Goal: Task Accomplishment & Management: Use online tool/utility

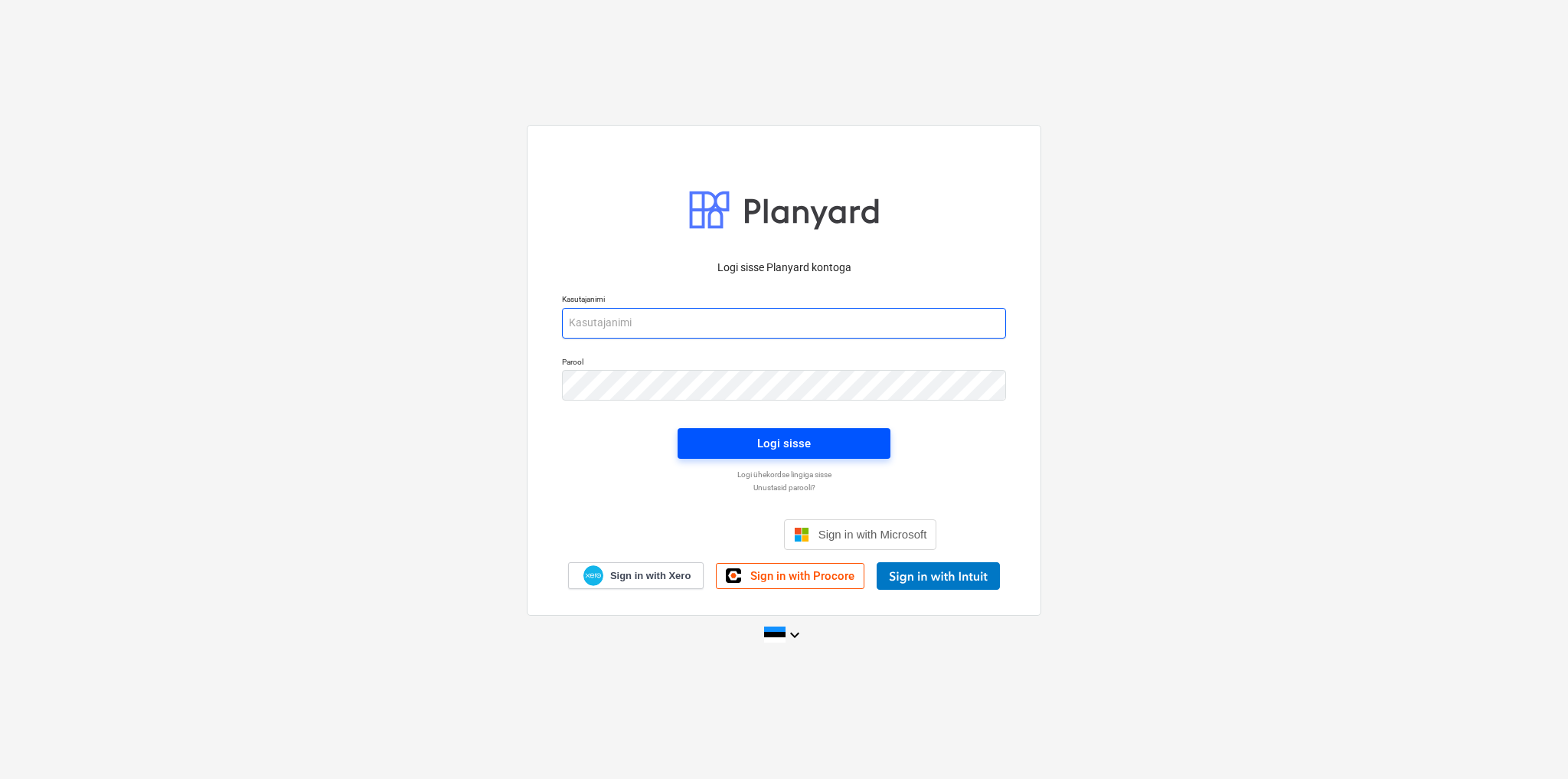
type input "[EMAIL_ADDRESS][DOMAIN_NAME]"
click at [768, 446] on div "Logi sisse" at bounding box center [784, 443] width 54 height 20
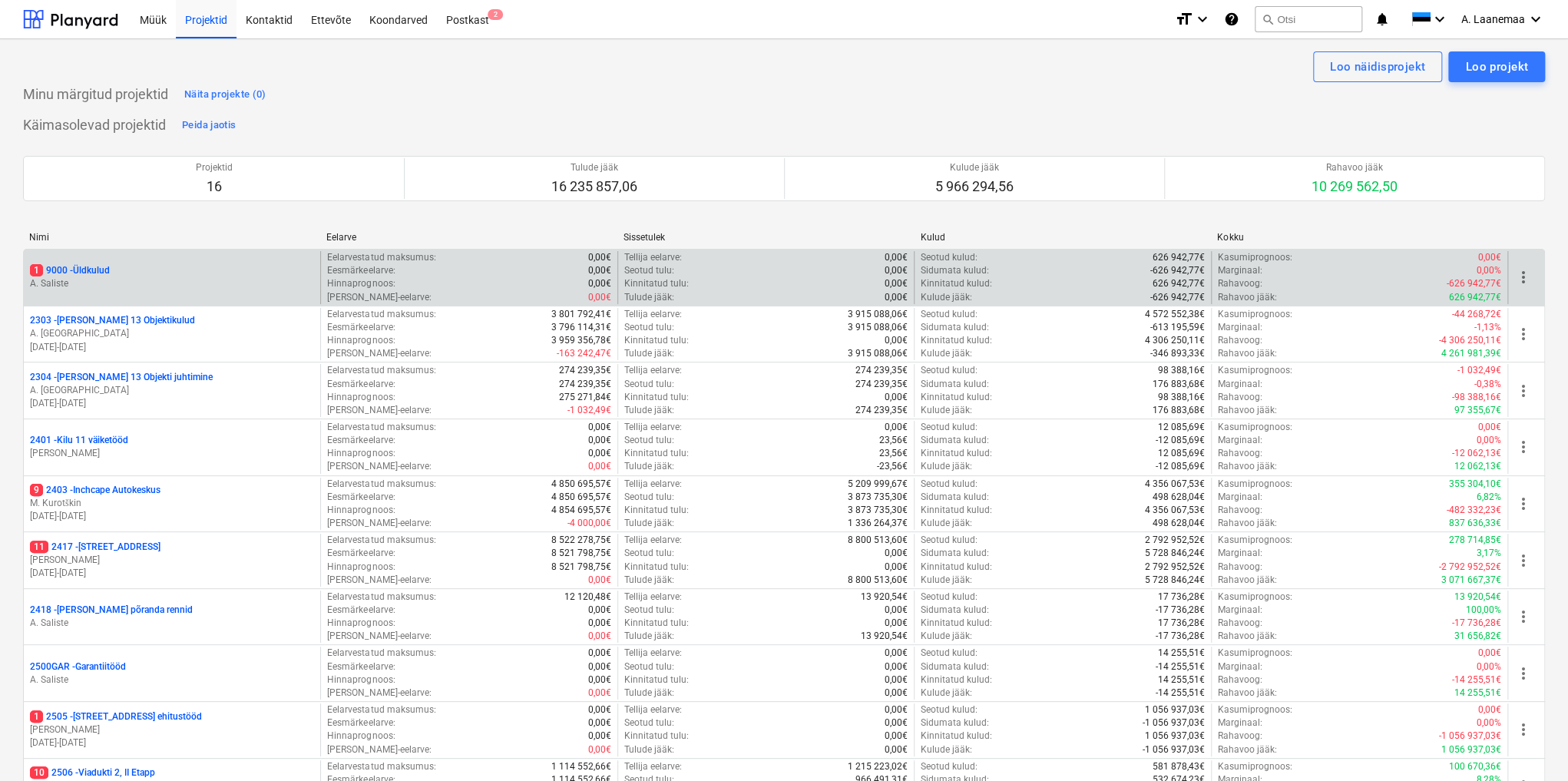
click at [83, 271] on p "1 9000 - Üldkulud" at bounding box center [70, 271] width 80 height 13
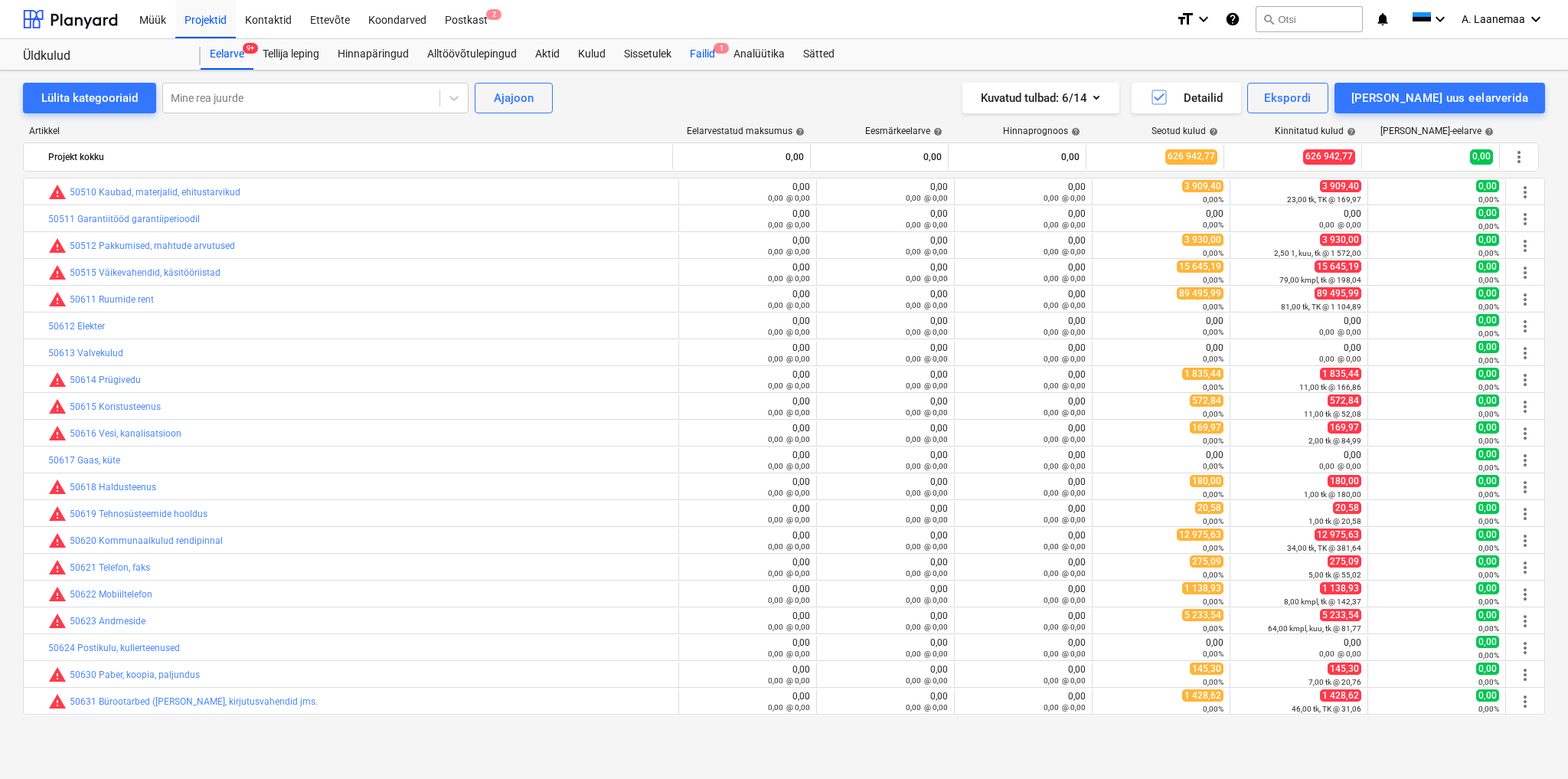
click at [715, 49] on div "Failid 1" at bounding box center [702, 54] width 44 height 31
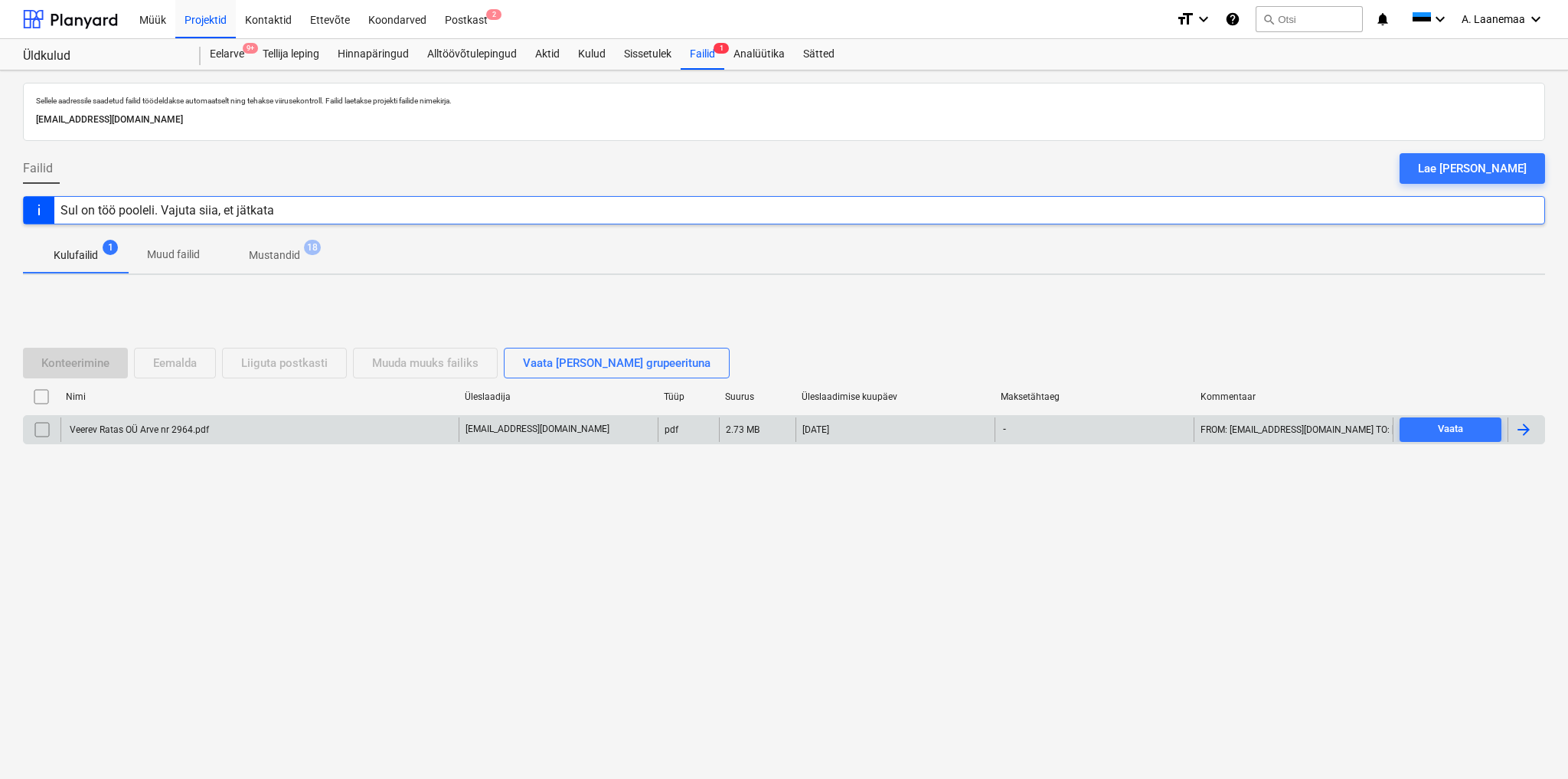
click at [158, 426] on div "Veerev Ratas OÜ Arve nr 2964.pdf" at bounding box center [138, 430] width 142 height 11
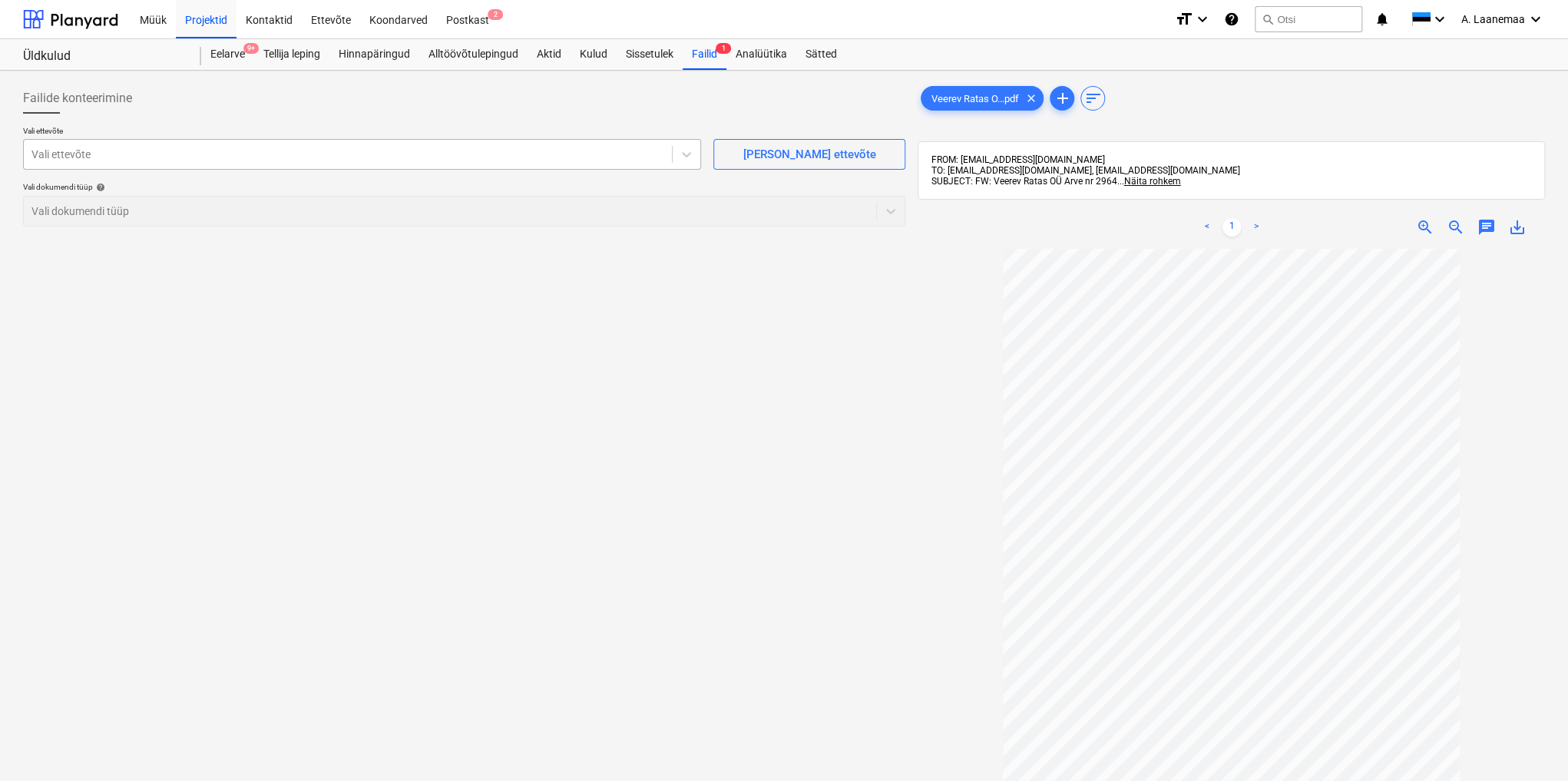
click at [72, 147] on div at bounding box center [348, 154] width 632 height 15
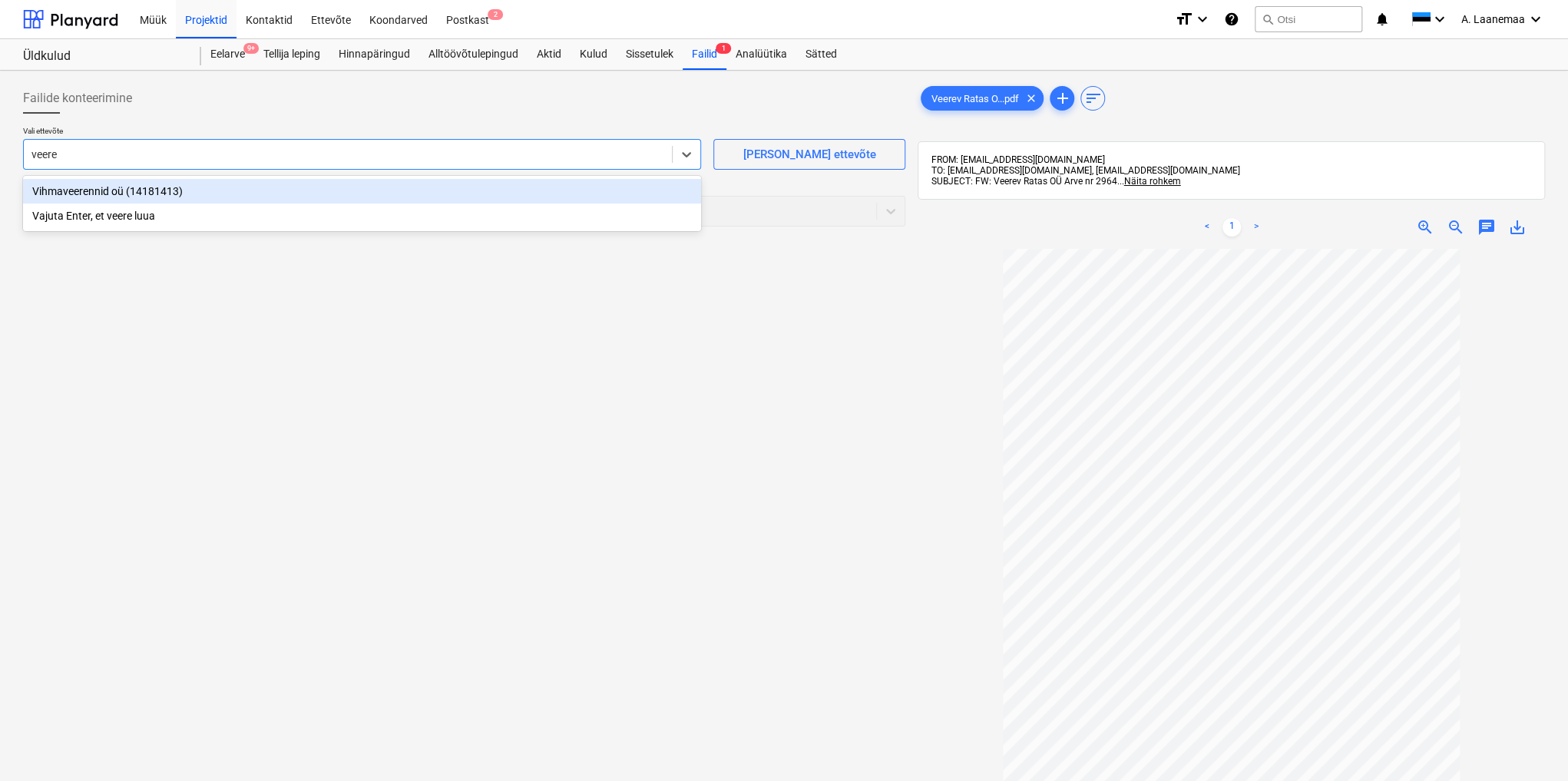
type input "veerev"
click at [125, 190] on div "Vajuta Enter, et veerev luua" at bounding box center [362, 190] width 678 height 25
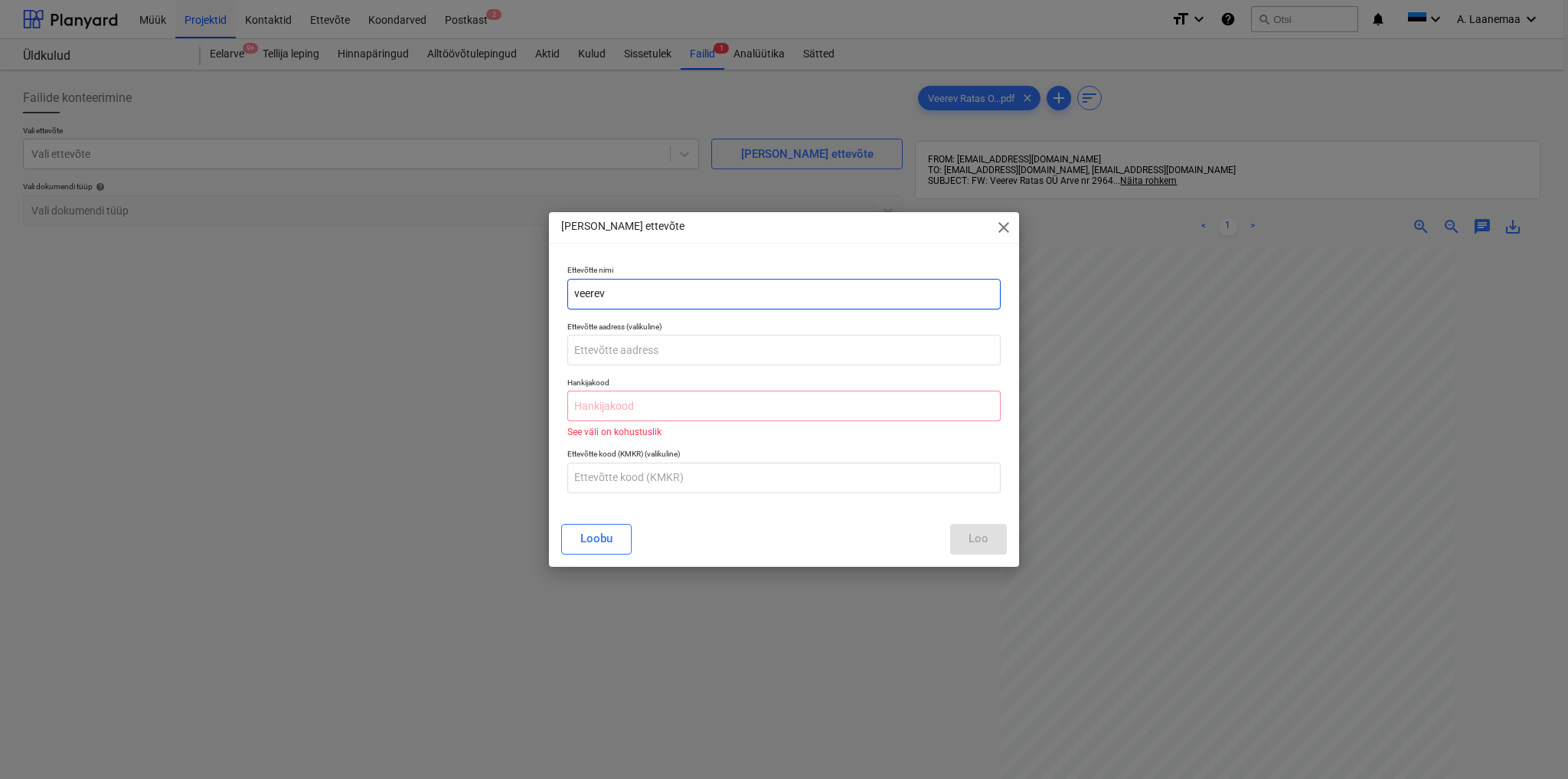
drag, startPoint x: 636, startPoint y: 294, endPoint x: 298, endPoint y: 289, distance: 338.0
click at [298, 289] on div "[PERSON_NAME] uus ettevõte close Ettevõtte nimi veerev Ettevõtte aadress (valik…" at bounding box center [784, 390] width 1568 height 779
click at [604, 294] on input "Veerev ratas OÜ" at bounding box center [784, 294] width 434 height 31
type input "Veerev Ratas OÜ"
click at [619, 404] on input "text" at bounding box center [784, 405] width 434 height 31
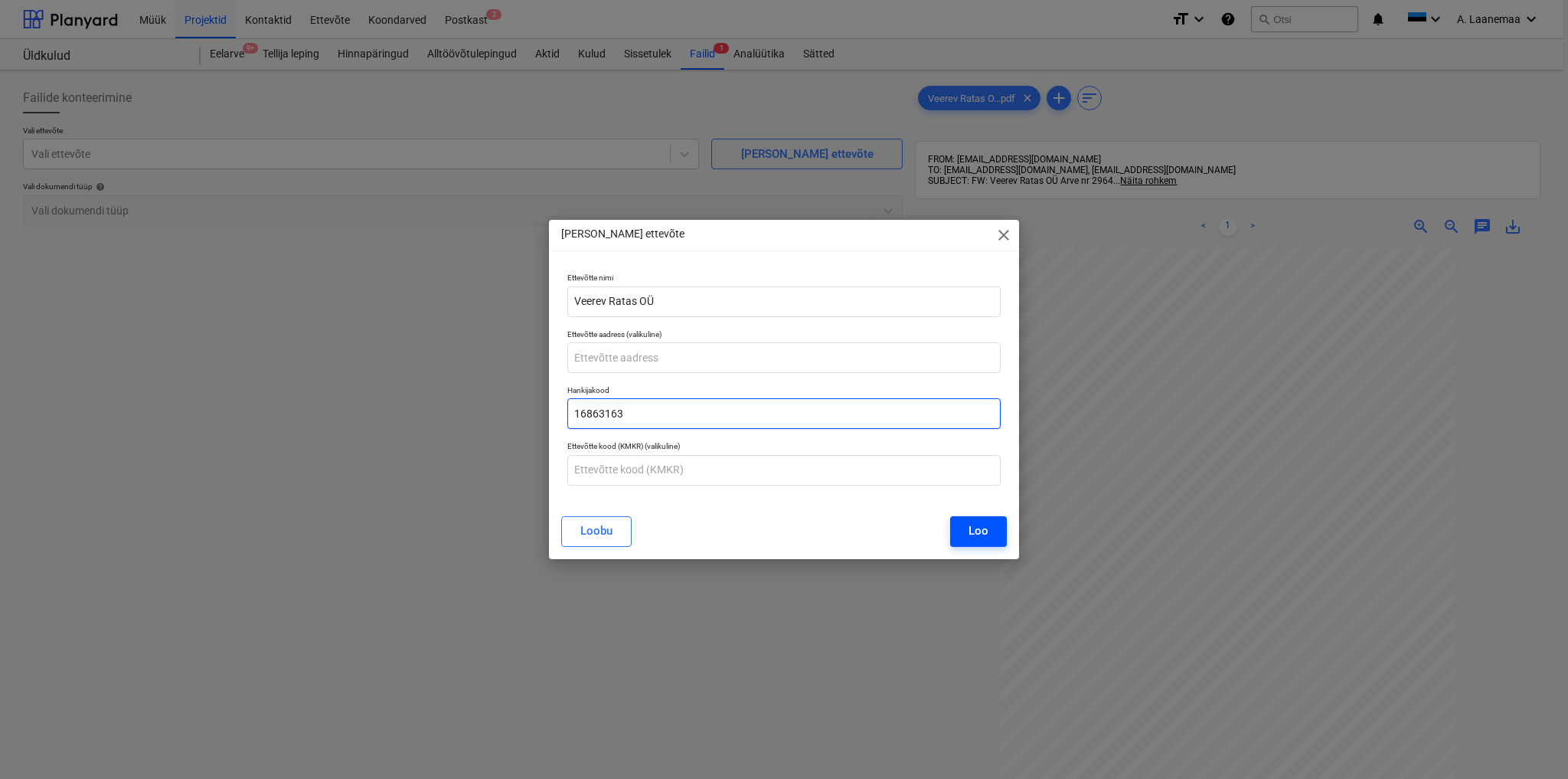
type input "16863163"
click at [974, 530] on div "Loo" at bounding box center [978, 530] width 20 height 20
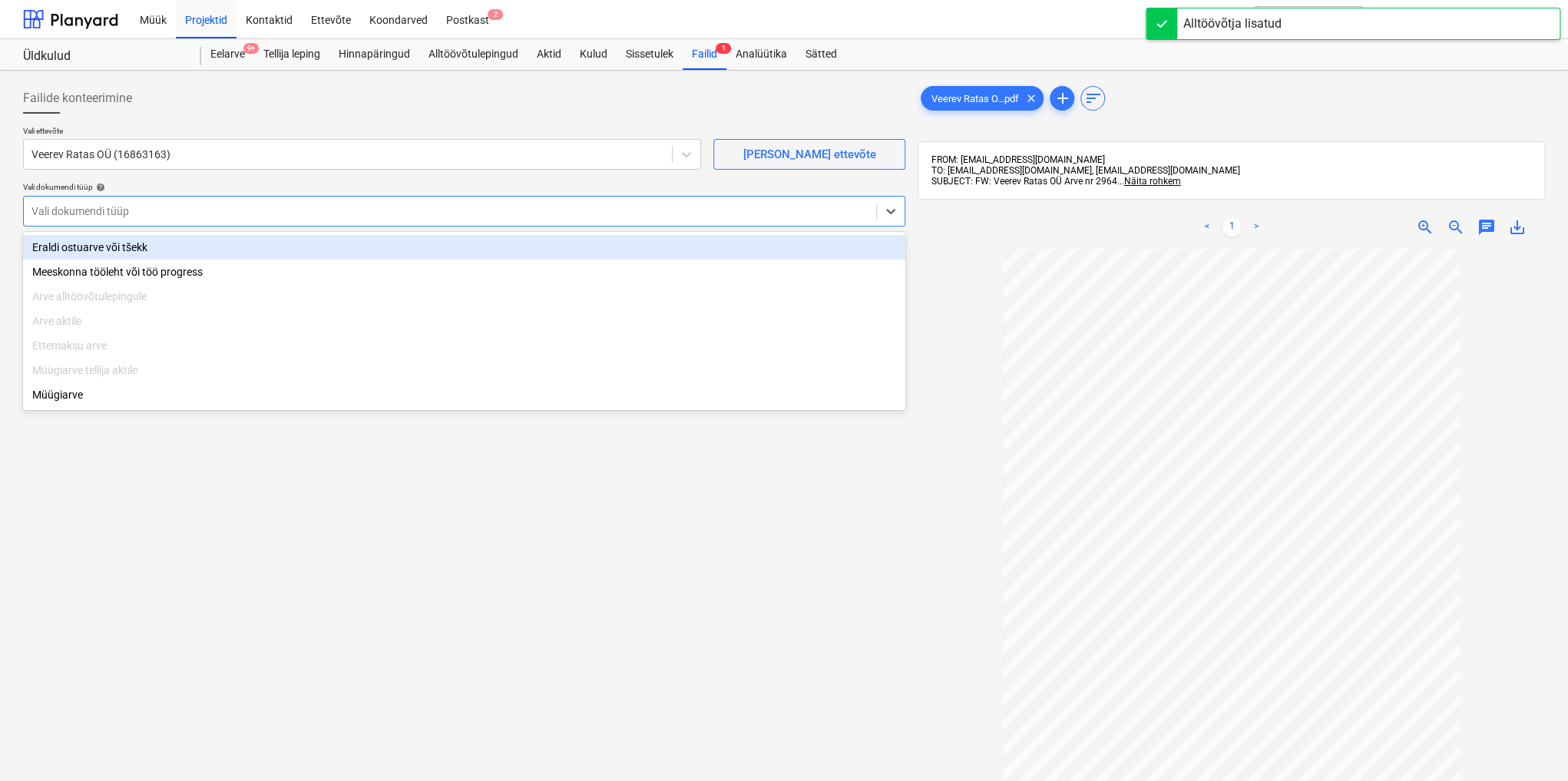
click at [98, 210] on div at bounding box center [450, 210] width 837 height 15
click at [92, 246] on div "Eraldi ostuarve või tšekk" at bounding box center [464, 247] width 882 height 25
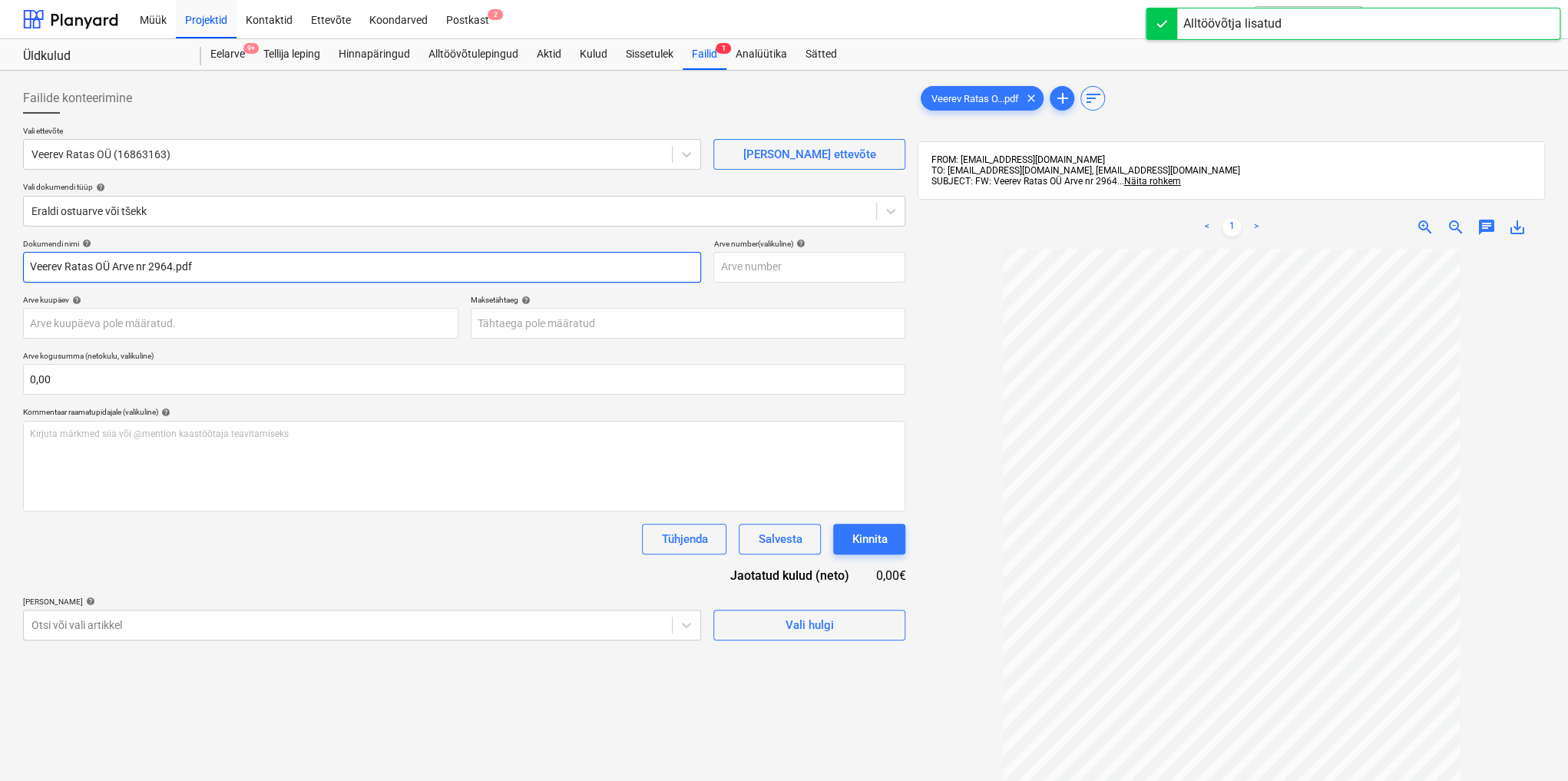
drag, startPoint x: 253, startPoint y: 263, endPoint x: 0, endPoint y: 198, distance: 261.2
click at [0, 198] on div "Failide konteerimine Vali ettevõte Veerev Ratas OÜ (16863163) [PERSON_NAME] uus…" at bounding box center [784, 535] width 1568 height 929
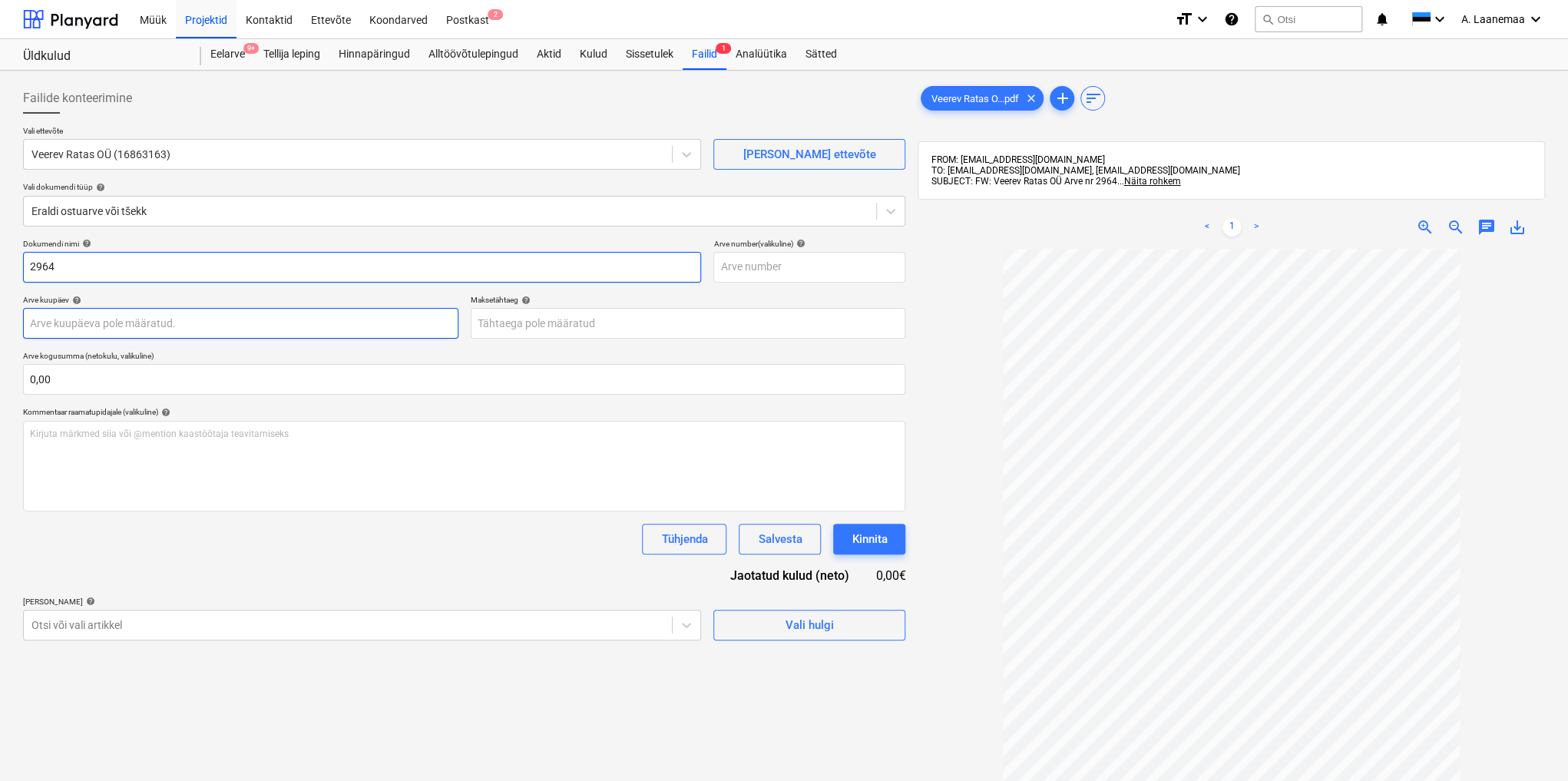
type input "2964"
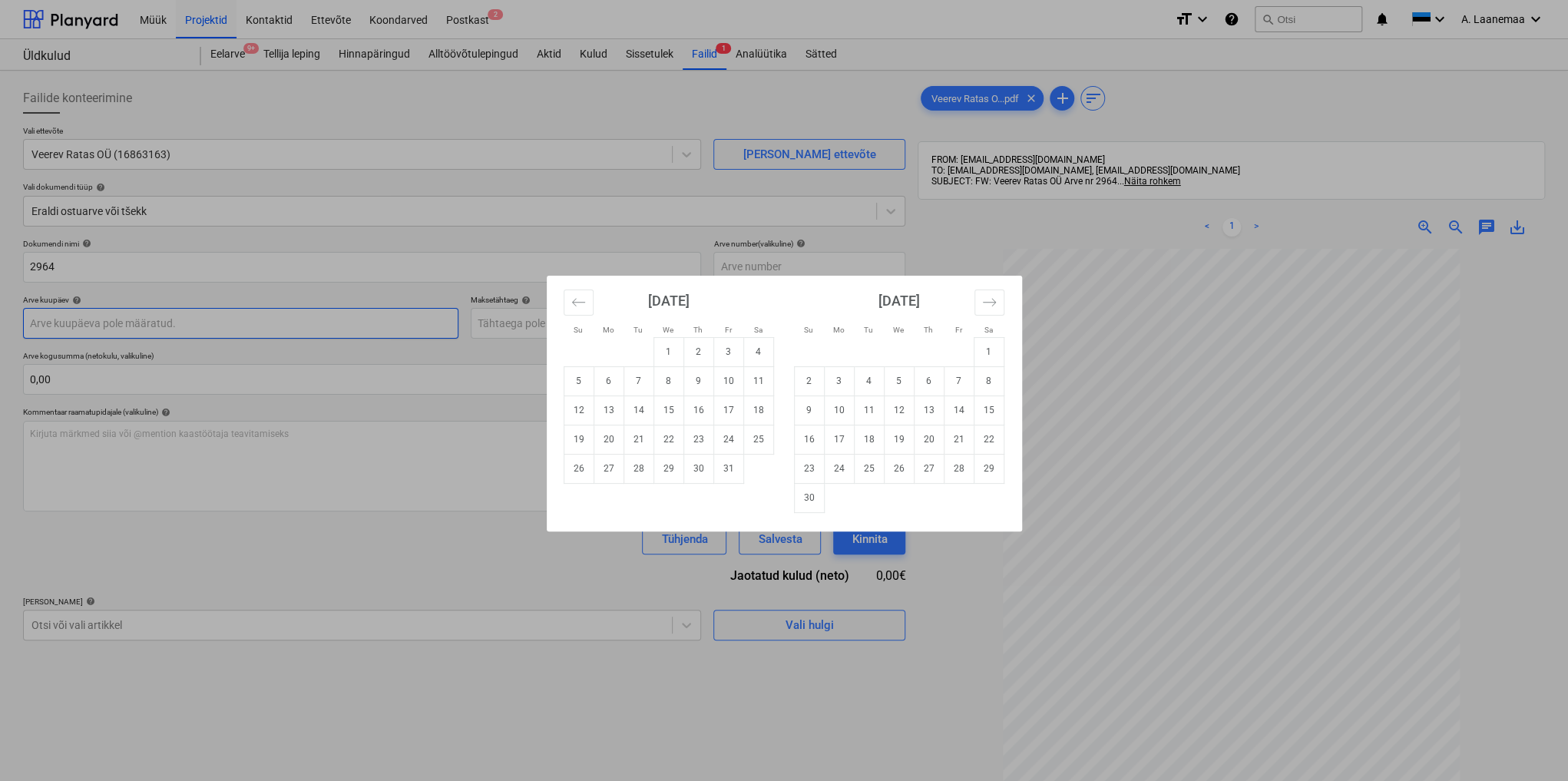
click at [108, 324] on body "Müük Projektid Kontaktid Ettevõte Koondarved Postkast 2 format_size keyboard_ar…" at bounding box center [784, 390] width 1568 height 781
click at [606, 402] on td "13" at bounding box center [609, 410] width 30 height 29
type input "[DATE]"
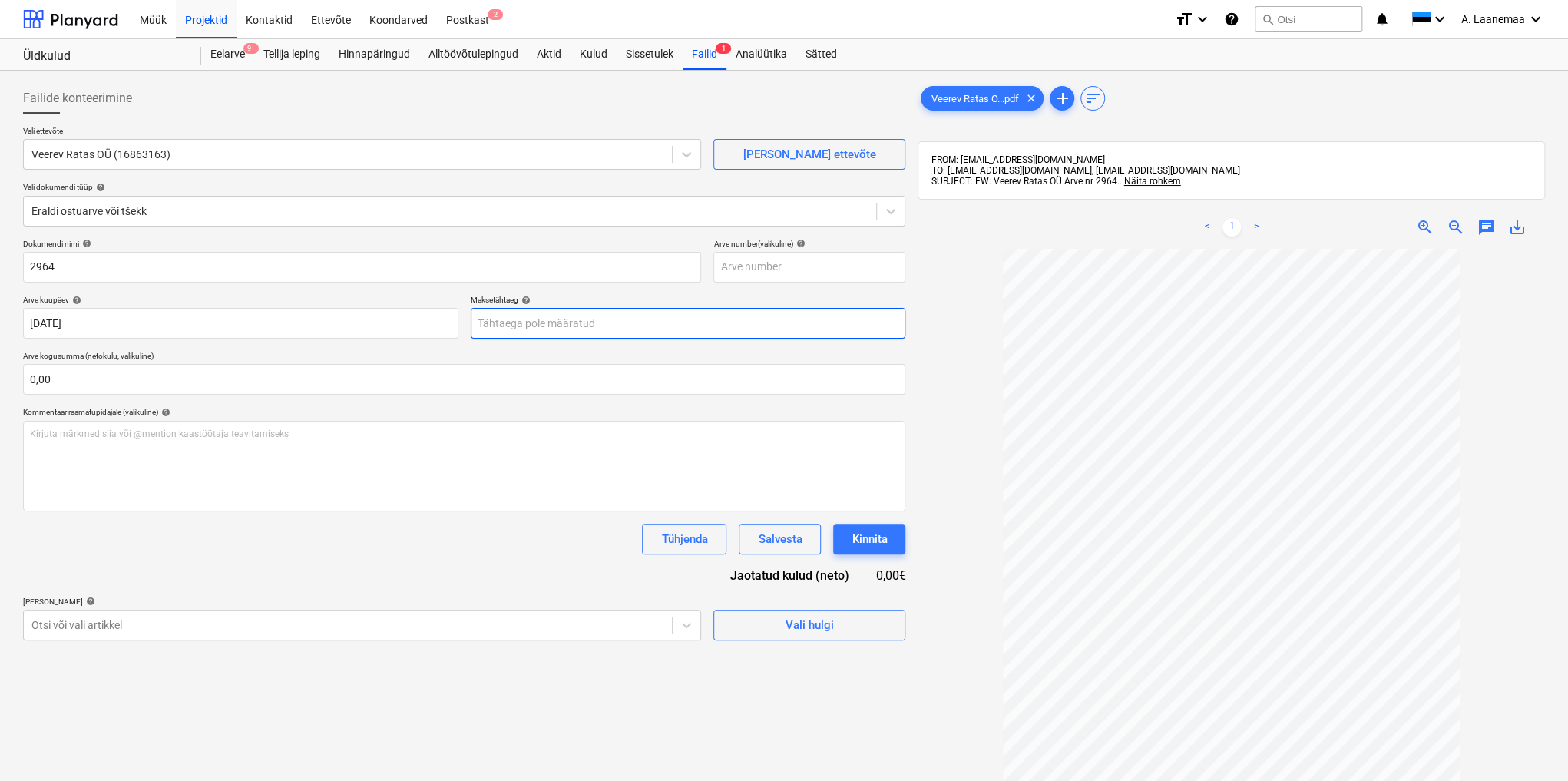
click at [537, 325] on body "Müük Projektid Kontaktid Ettevõte Koondarved Postkast 2 format_size keyboard_ar…" at bounding box center [784, 390] width 1568 height 781
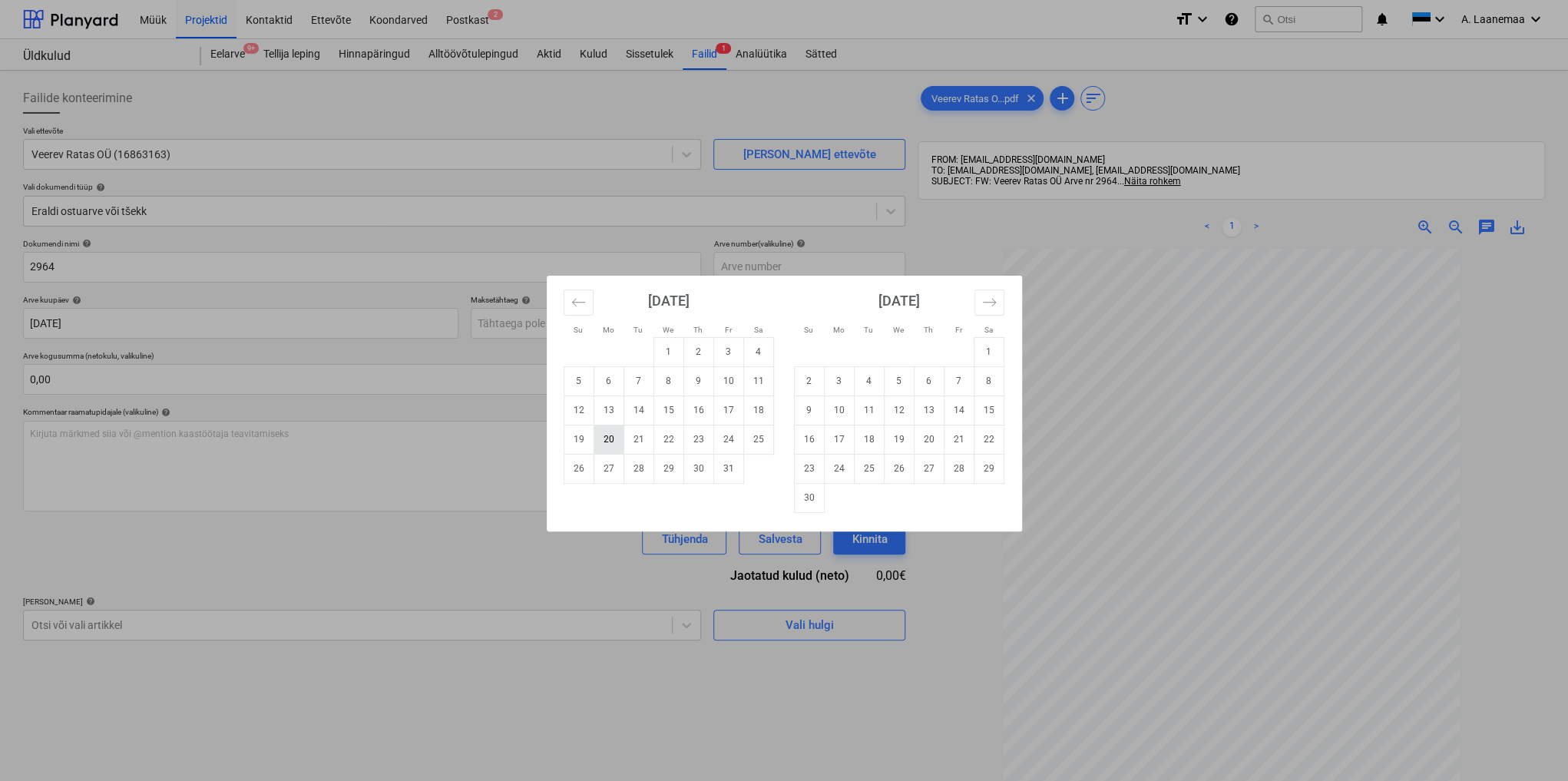
click at [608, 441] on td "20" at bounding box center [609, 439] width 30 height 29
type input "[DATE]"
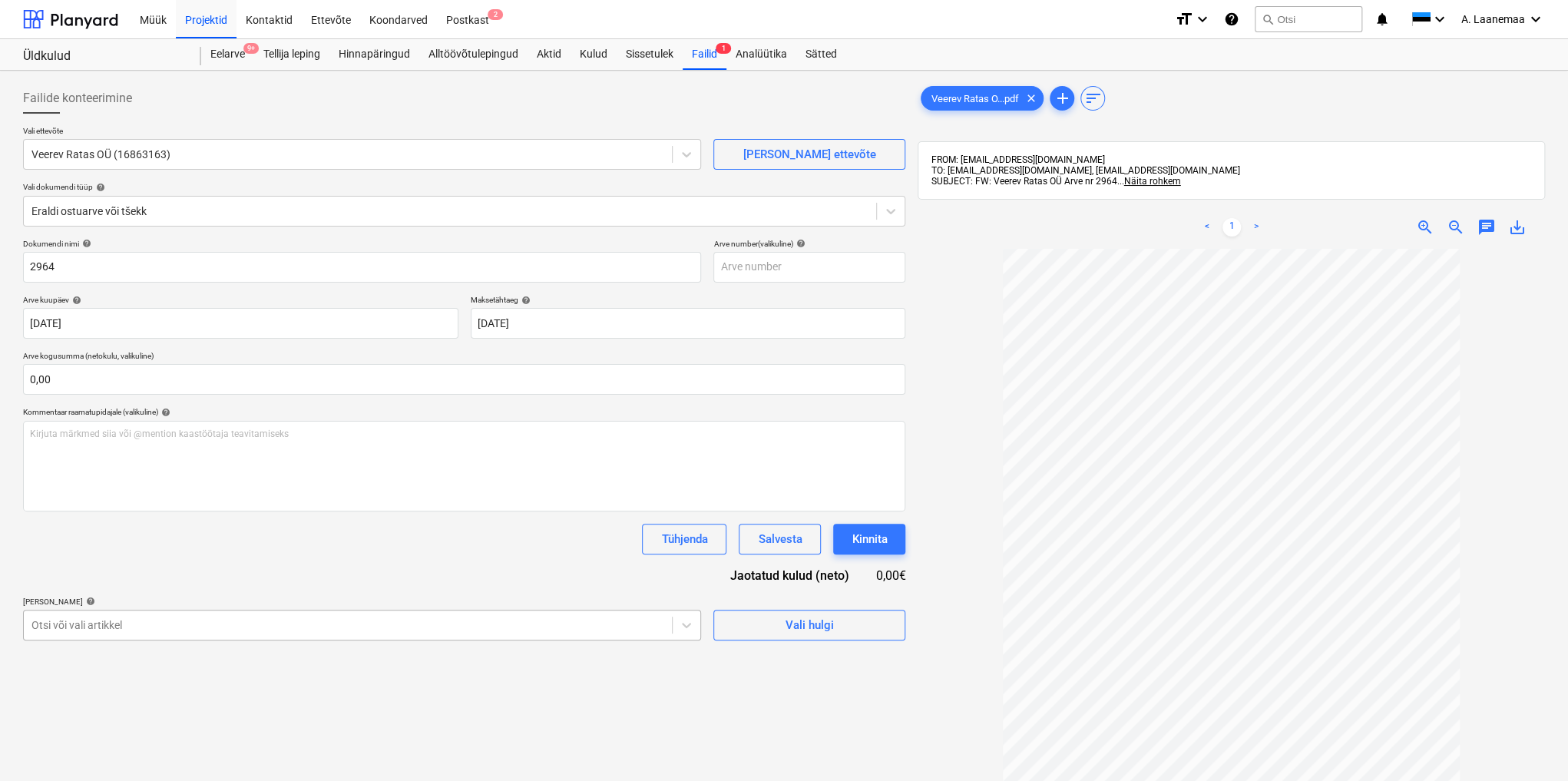
click at [315, 637] on body "Müük Projektid Kontaktid Ettevõte Koondarved Postkast 2 format_size keyboard_ar…" at bounding box center [784, 390] width 1568 height 781
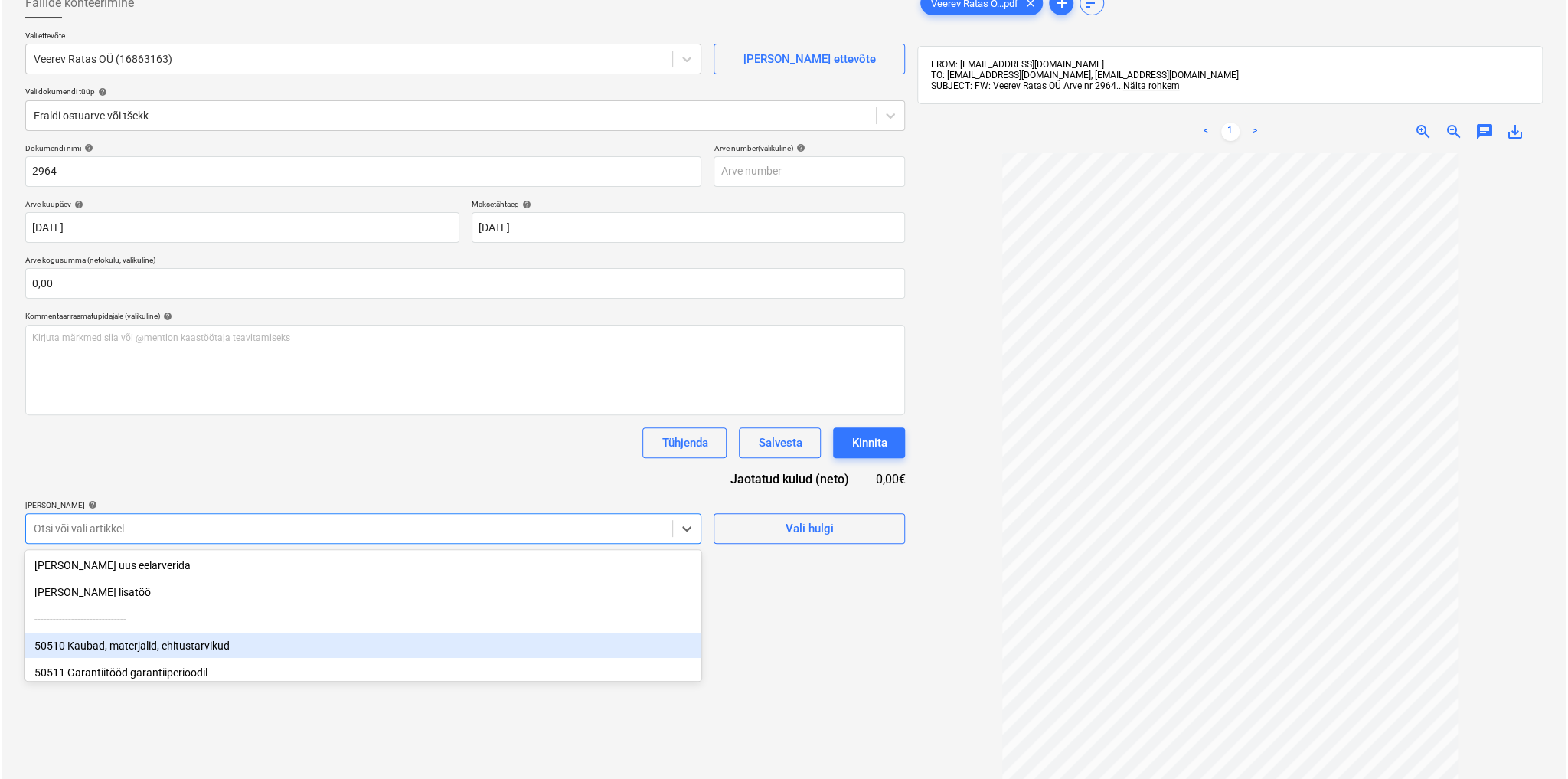
scroll to position [104, 0]
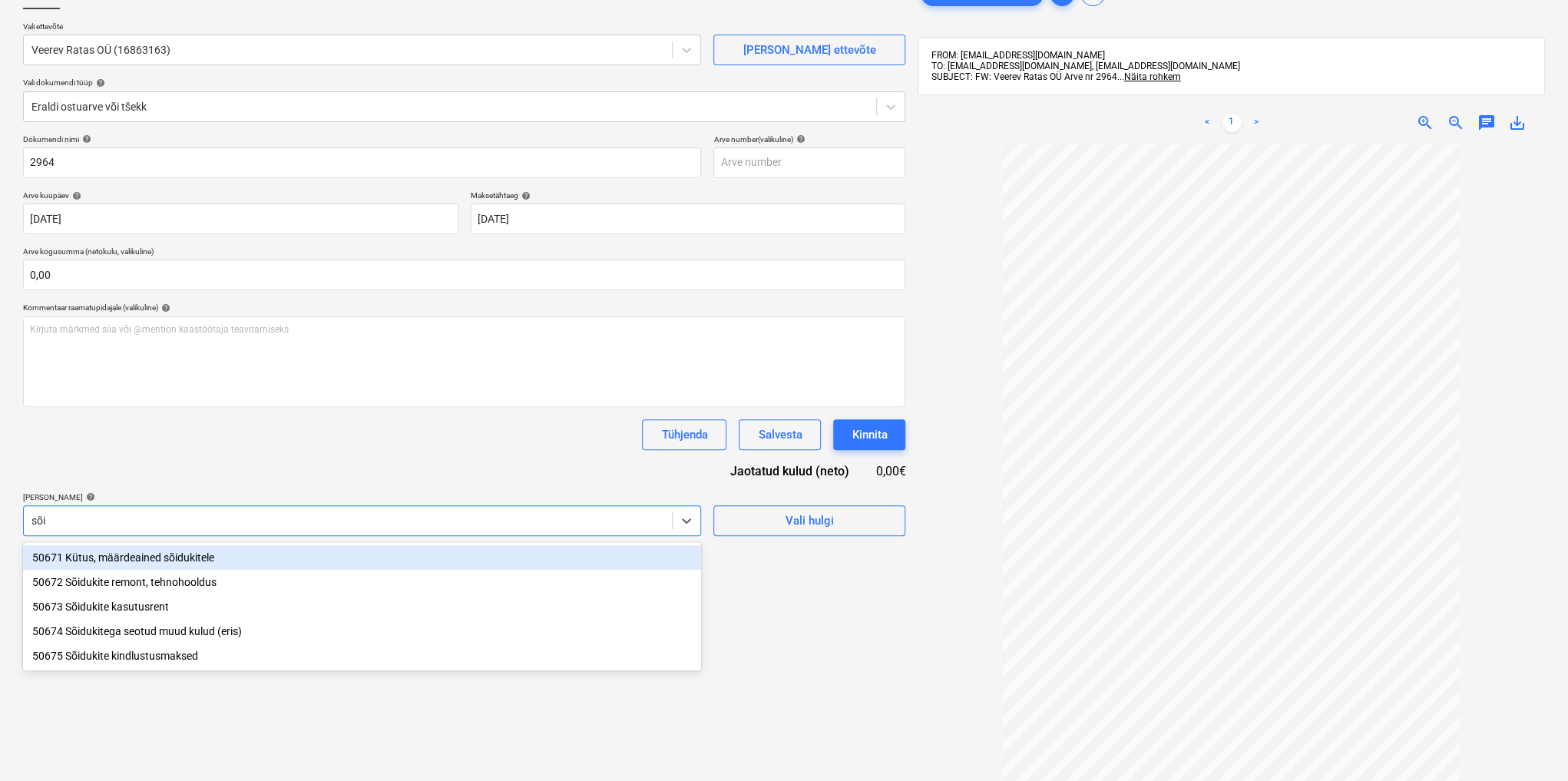
type input "sõid"
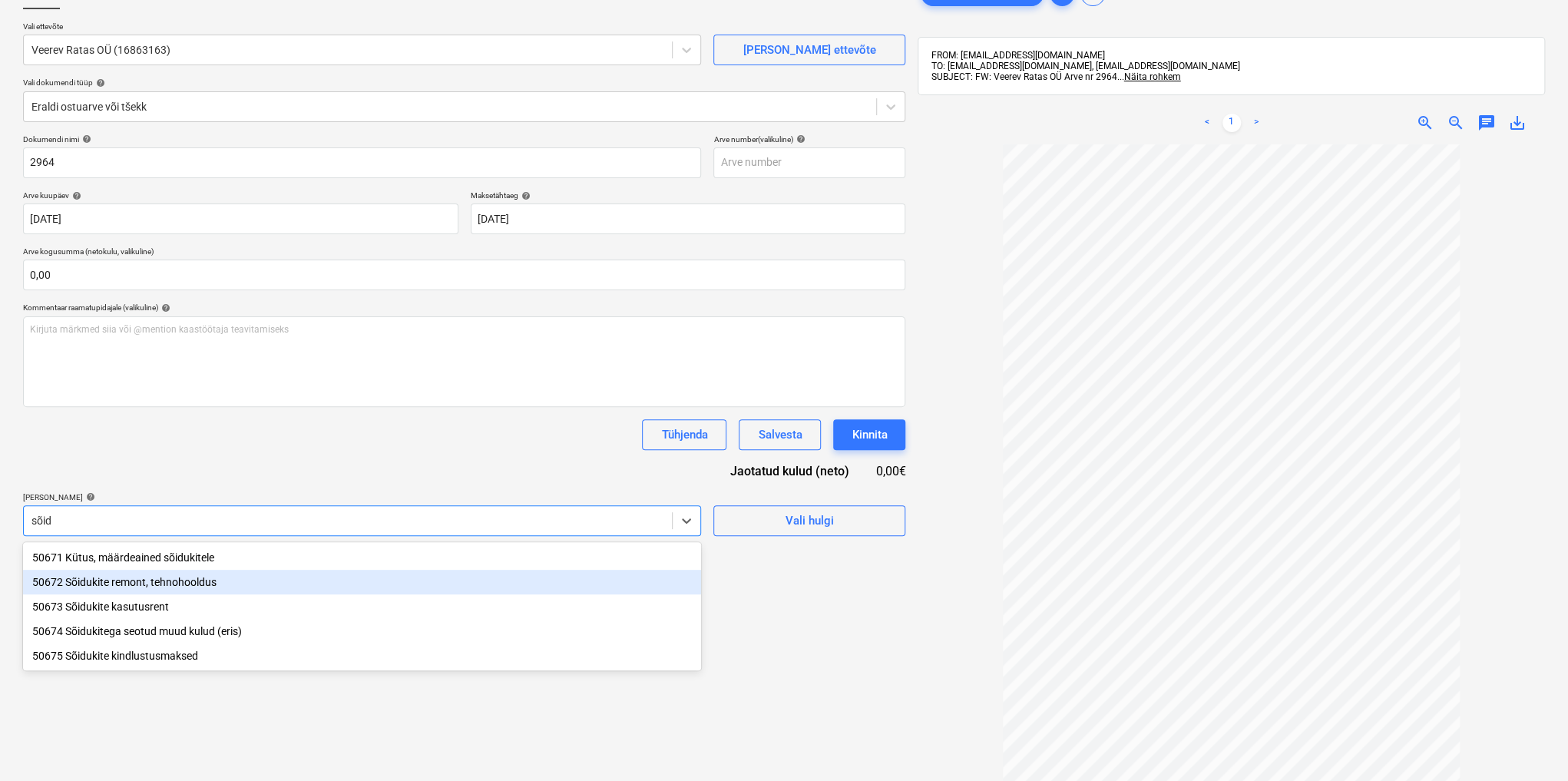
click at [186, 588] on div "50672 Sõidukite remont, tehnohooldus" at bounding box center [362, 582] width 678 height 25
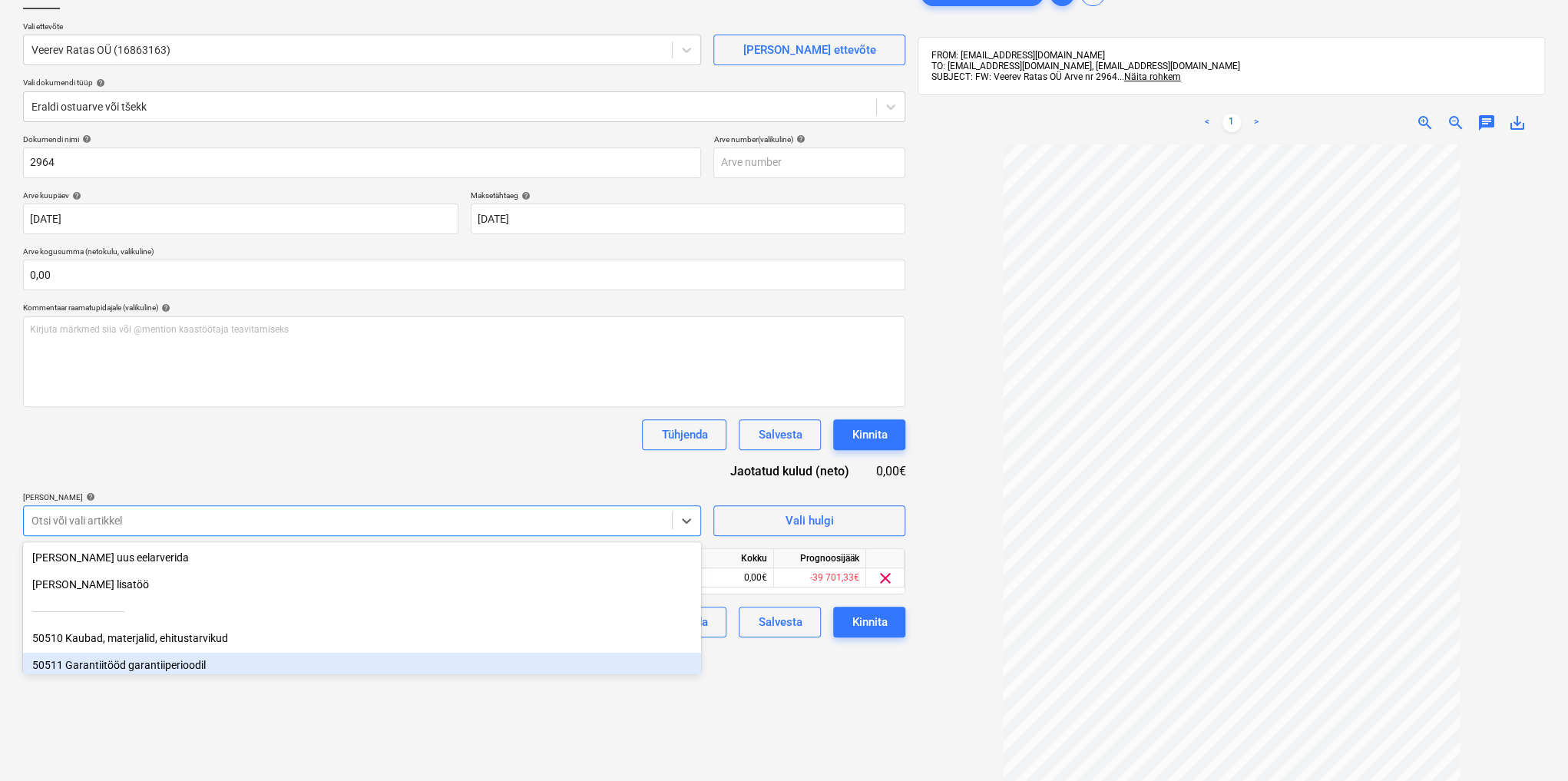
click at [757, 736] on div "Failide konteerimine Vali ettevõte Veerev Ratas OÜ (16863163) [PERSON_NAME] uus…" at bounding box center [463, 430] width 894 height 917
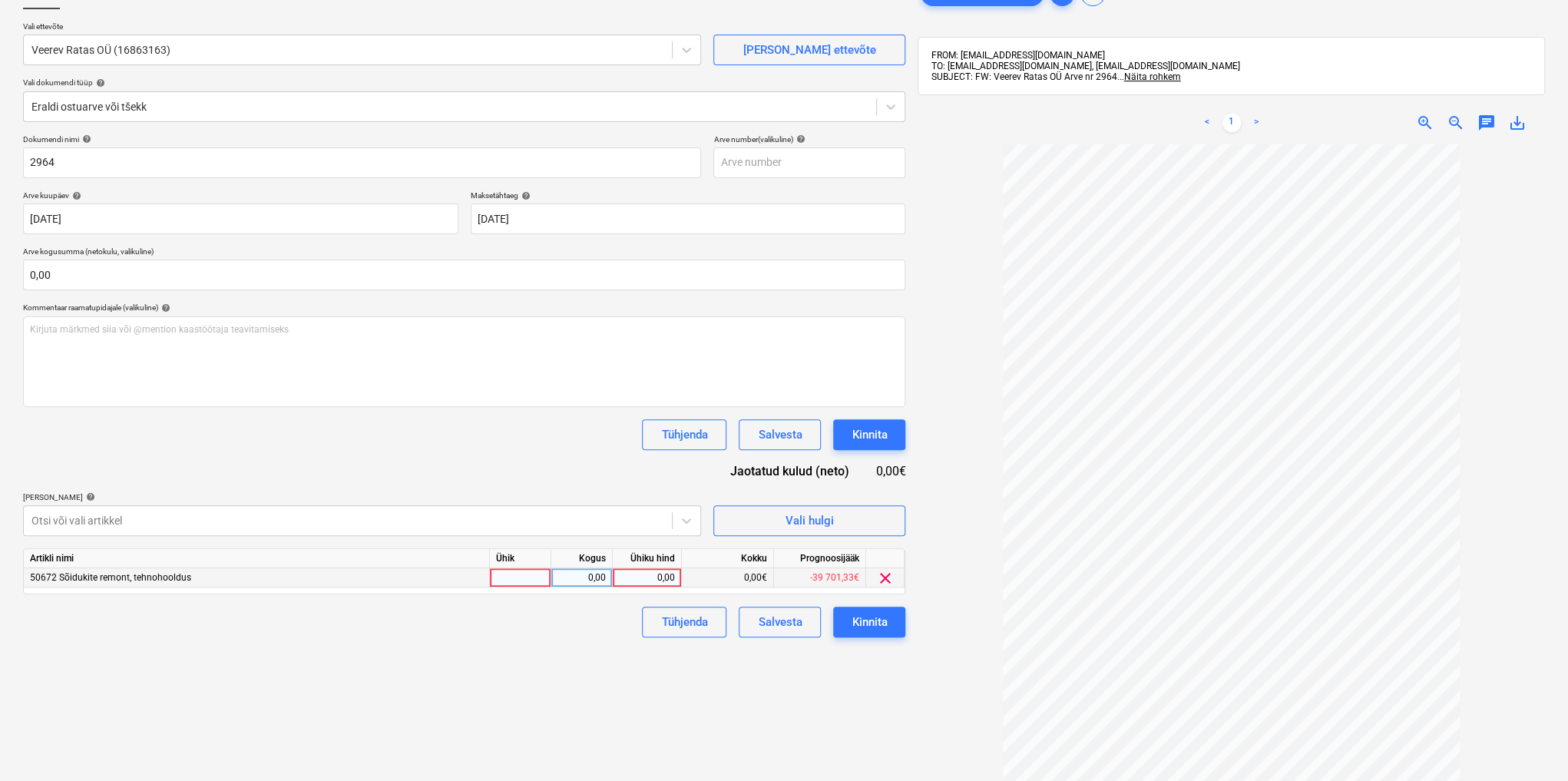
click at [632, 575] on div "0,00" at bounding box center [647, 578] width 56 height 19
type input "24,19"
click at [870, 624] on div "Kinnita" at bounding box center [869, 621] width 36 height 20
